Goal: Check status: Check status

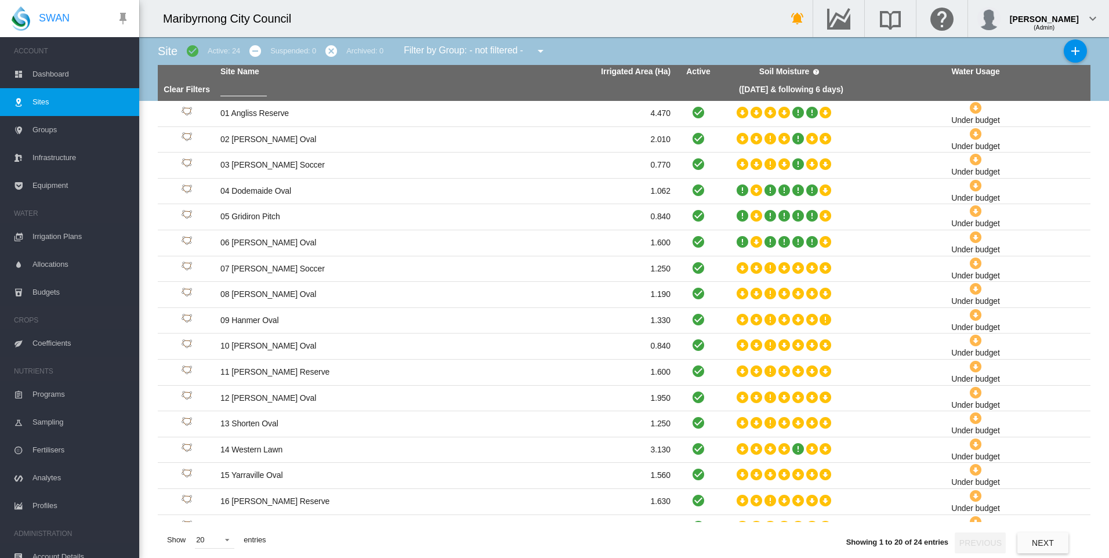
click at [78, 72] on span "Dashboard" at bounding box center [80, 74] width 97 height 28
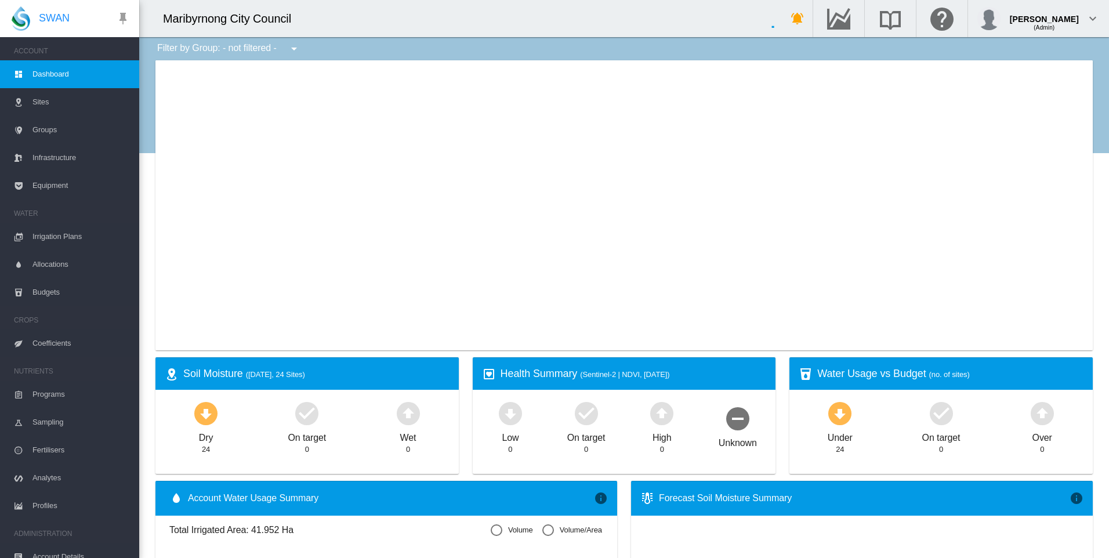
type input "**********"
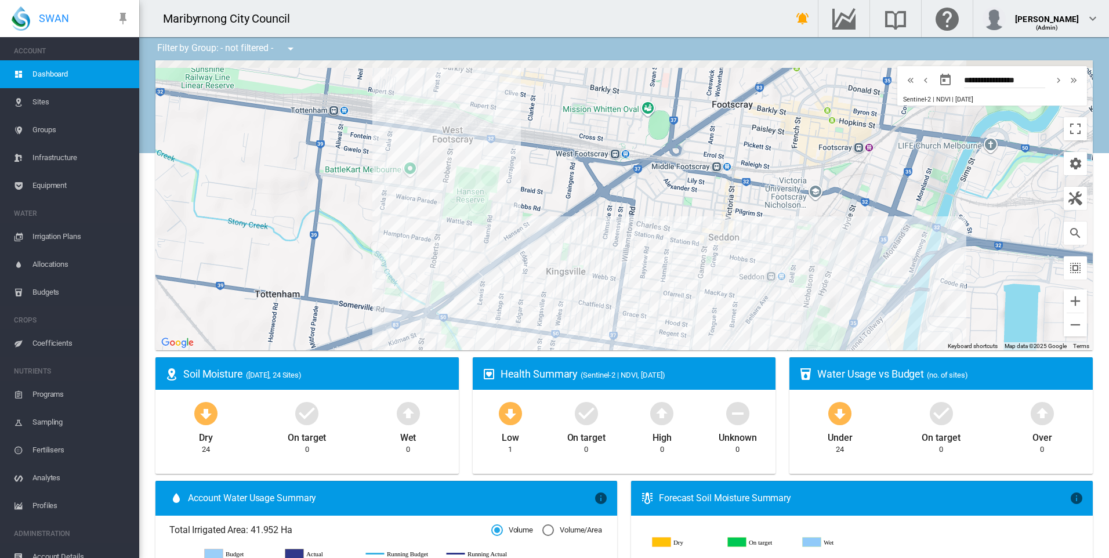
drag, startPoint x: 482, startPoint y: 282, endPoint x: 481, endPoint y: 315, distance: 33.1
click at [481, 315] on div at bounding box center [623, 205] width 937 height 290
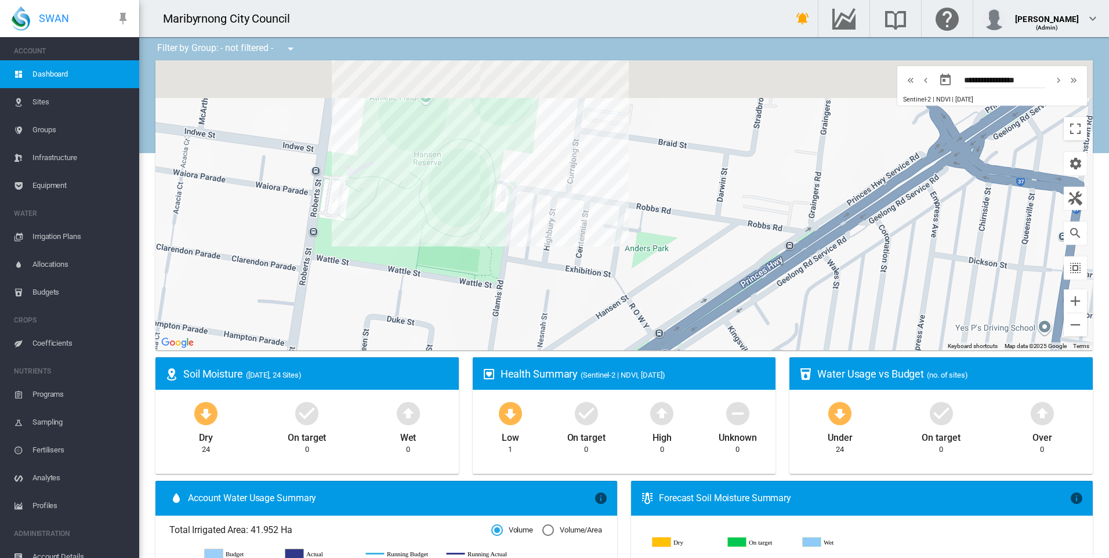
drag, startPoint x: 458, startPoint y: 332, endPoint x: 456, endPoint y: 364, distance: 31.9
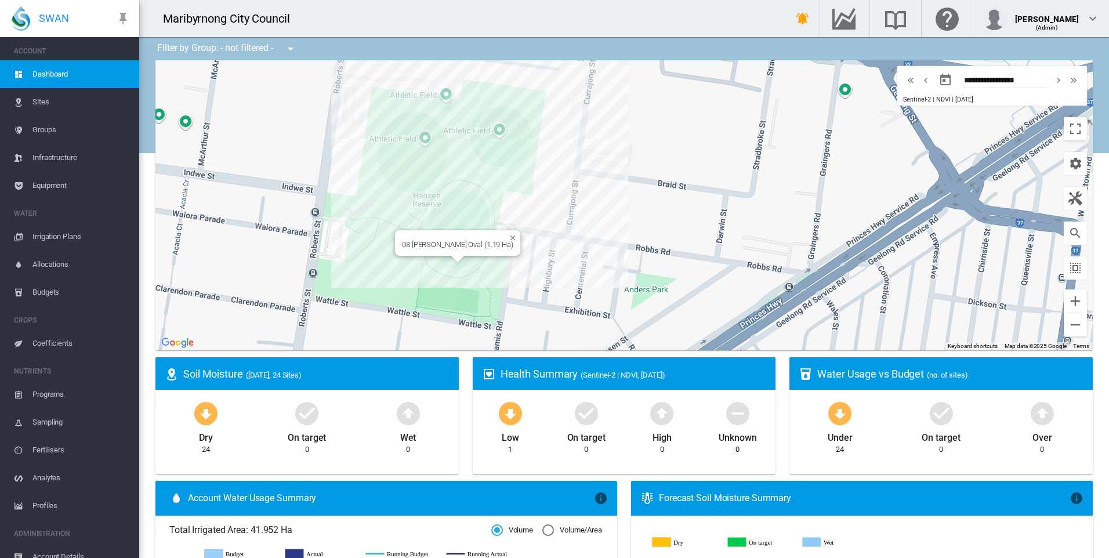
click at [454, 236] on div at bounding box center [453, 235] width 103 height 10
click at [505, 144] on div "07 [PERSON_NAME] Soccer (1.25 Ha)" at bounding box center [530, 135] width 134 height 26
click at [420, 171] on div "06 [PERSON_NAME] Oval (1.6 Ha)" at bounding box center [433, 172] width 107 height 9
